Goal: Information Seeking & Learning: Learn about a topic

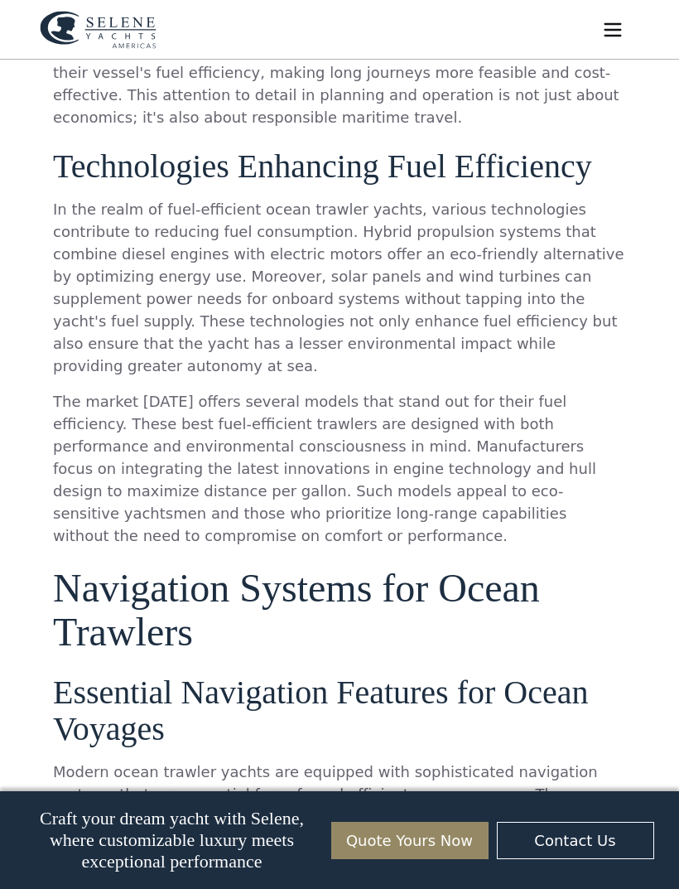
scroll to position [5117, 0]
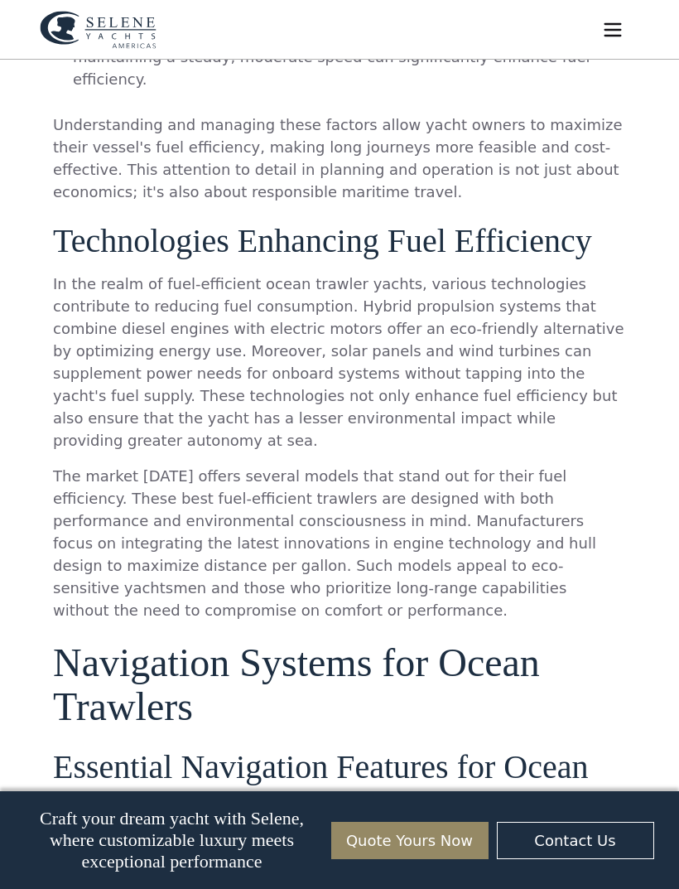
click at [601, 25] on img "menu" at bounding box center [612, 29] width 23 height 23
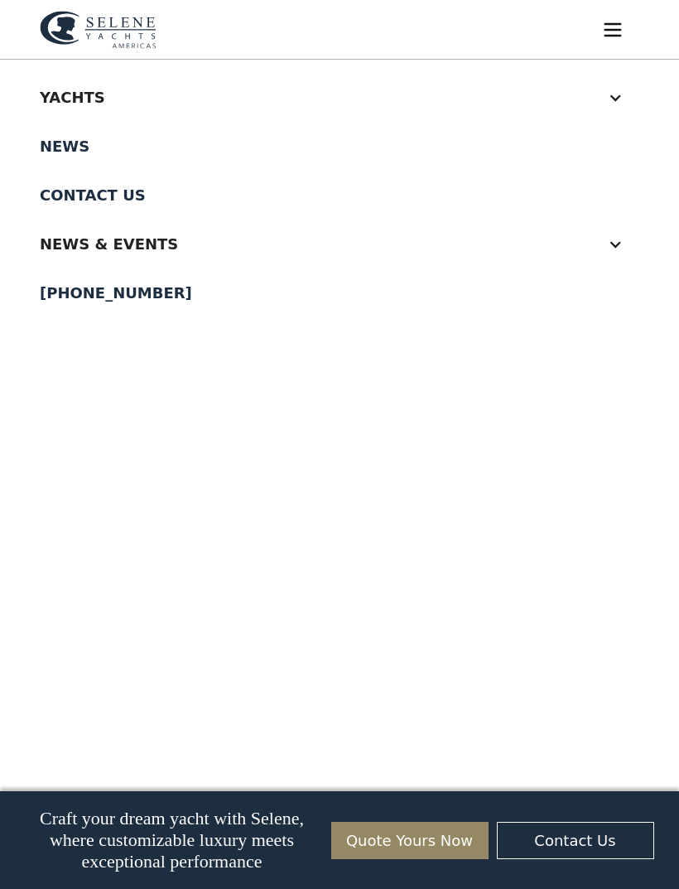
click at [121, 98] on div "Yachts" at bounding box center [323, 97] width 567 height 22
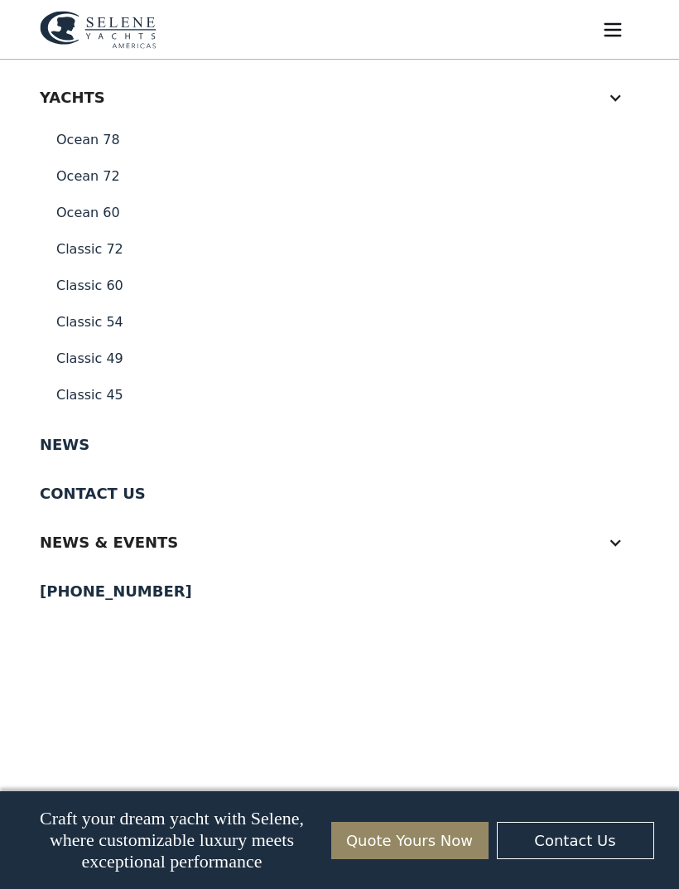
click at [94, 212] on link "Ocean 60" at bounding box center [340, 213] width 600 height 36
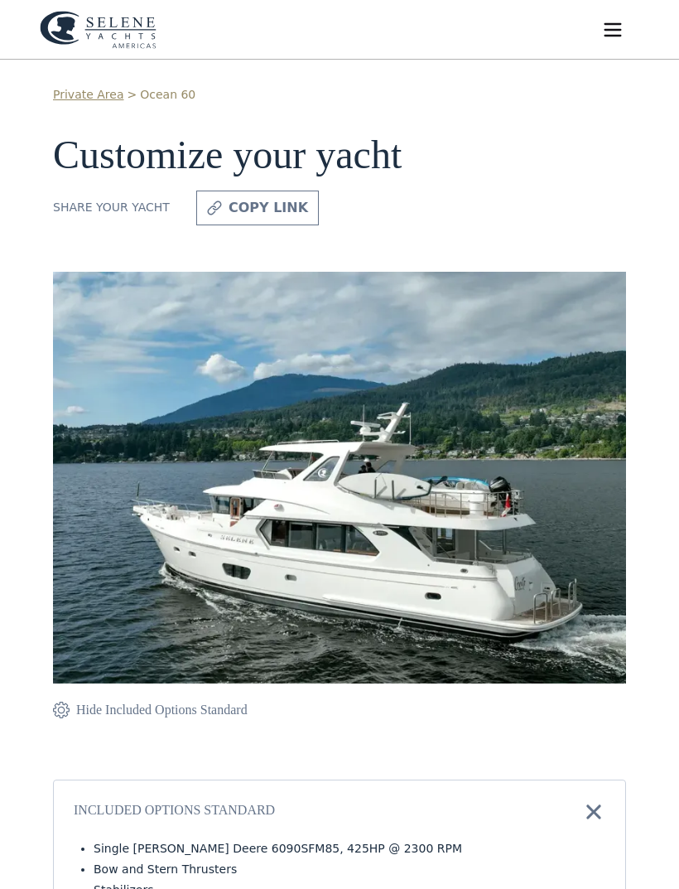
click at [615, 33] on img "menu" at bounding box center [612, 29] width 23 height 23
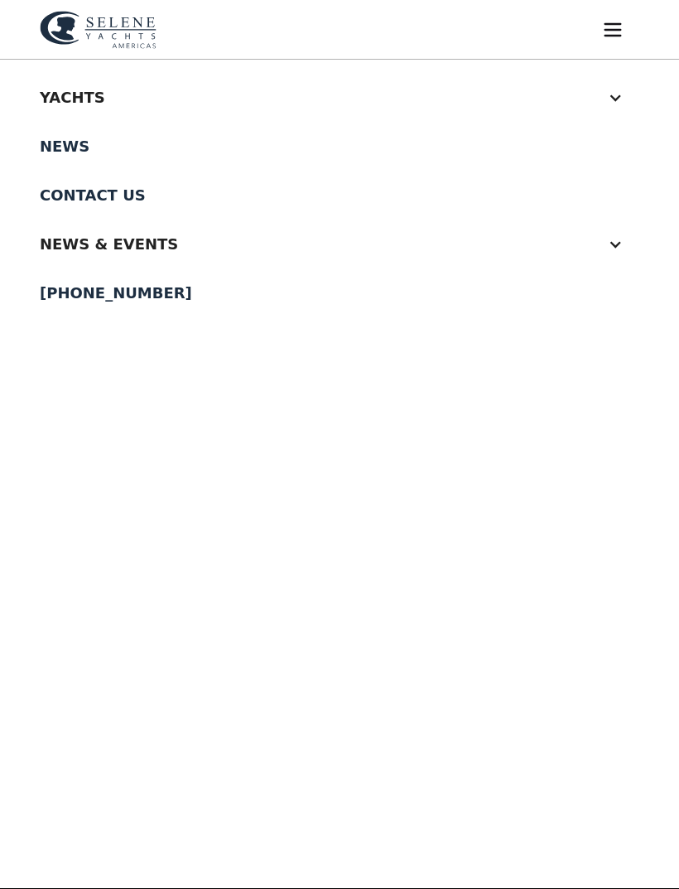
click at [46, 85] on div "Yachts" at bounding box center [340, 97] width 600 height 49
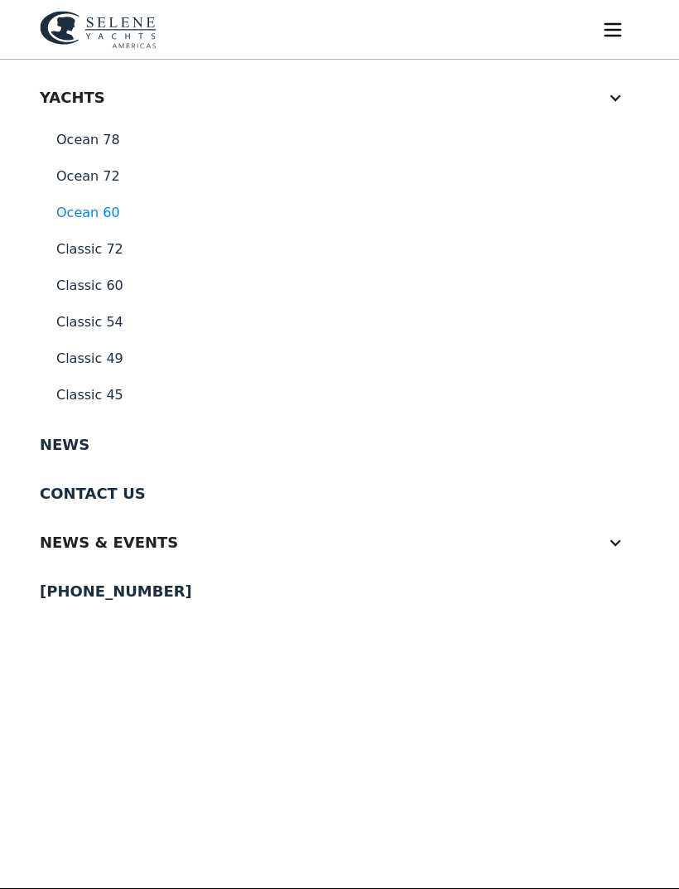
click at [60, 209] on link "Ocean 60" at bounding box center [340, 213] width 600 height 36
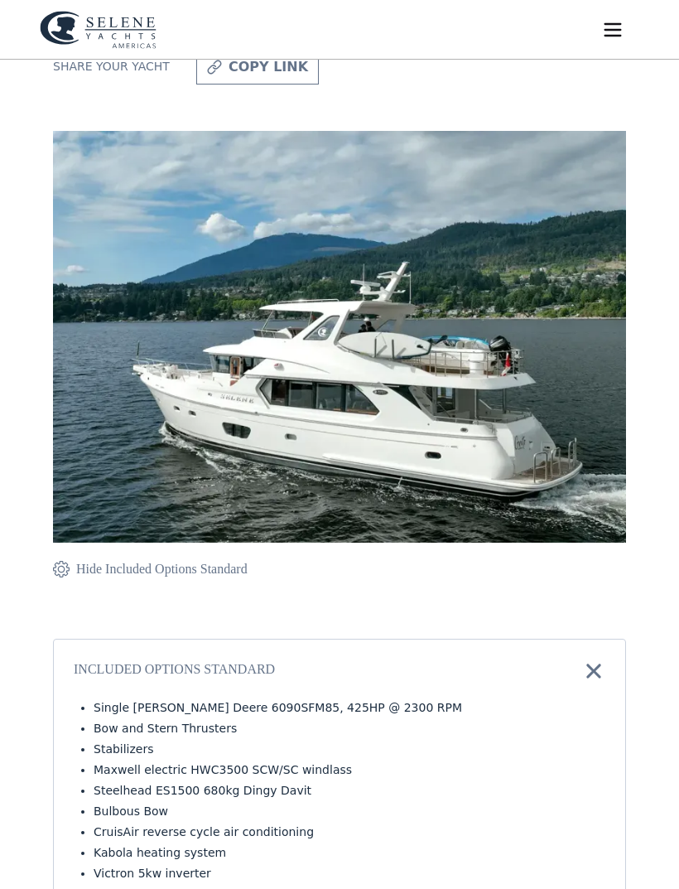
scroll to position [531, 0]
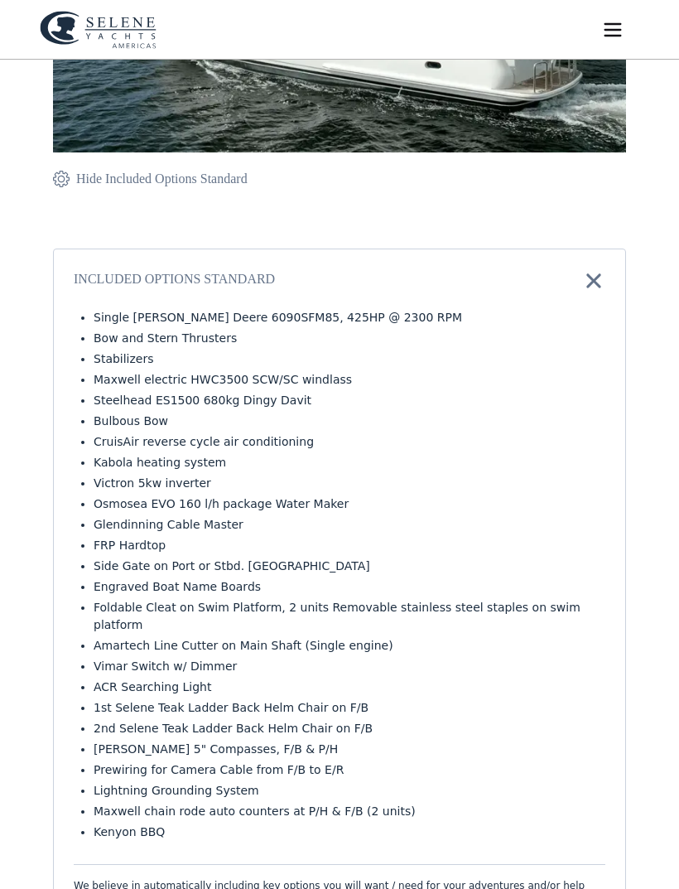
click at [590, 269] on img at bounding box center [593, 280] width 23 height 23
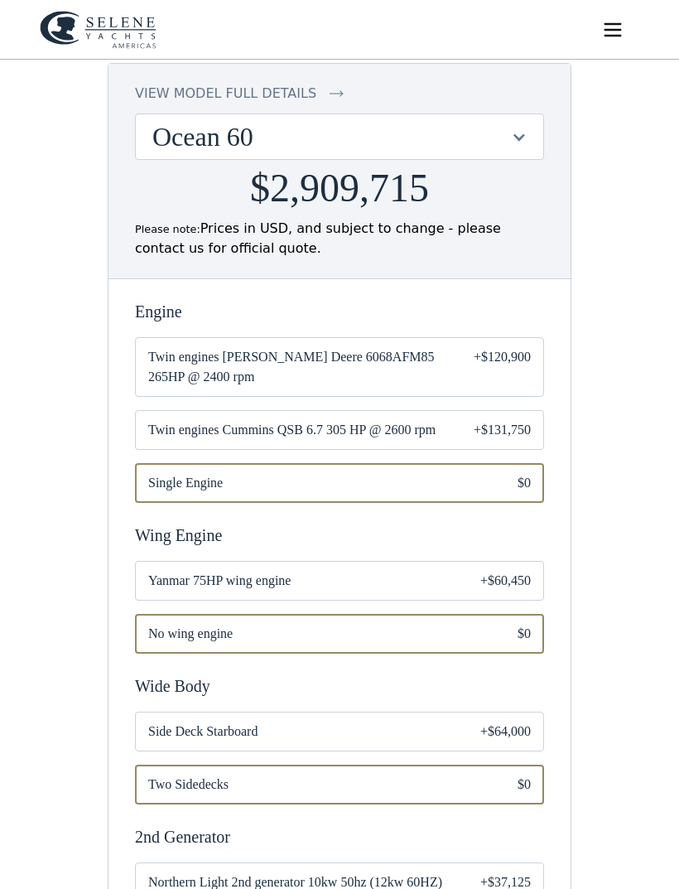
scroll to position [0, 0]
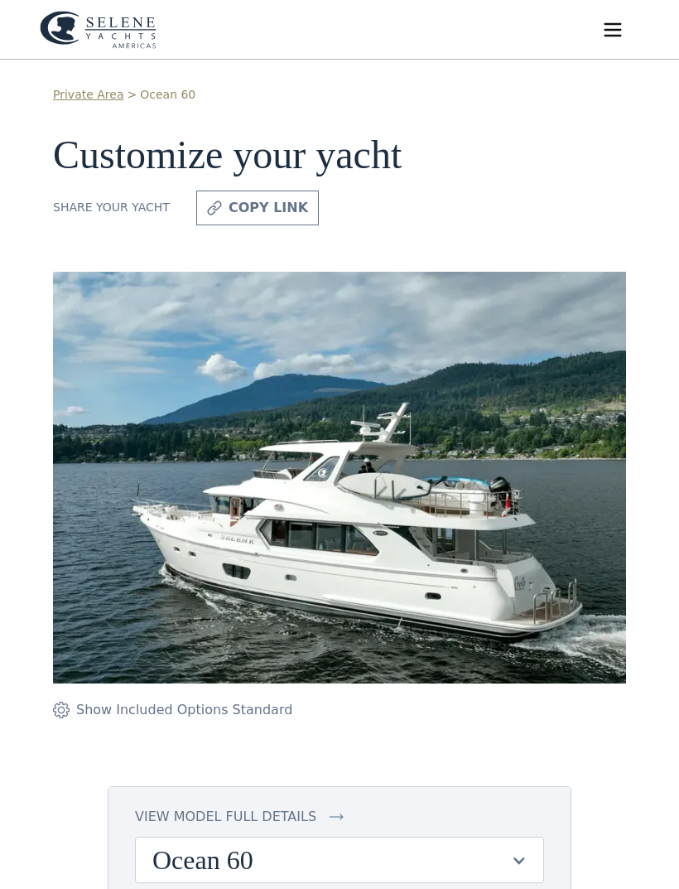
click at [68, 26] on img "home" at bounding box center [98, 30] width 117 height 38
